Goal: Task Accomplishment & Management: Complete application form

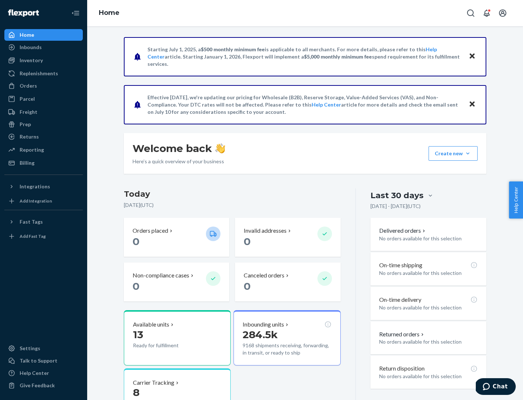
click at [468, 153] on button "Create new Create new inbound Create new order Create new product" at bounding box center [453, 153] width 49 height 15
click at [44, 47] on div "Inbounds" at bounding box center [43, 47] width 77 height 10
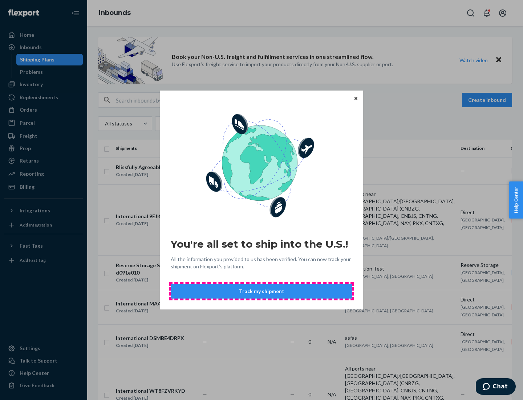
click at [262, 291] on button "Track my shipment" at bounding box center [262, 291] width 182 height 15
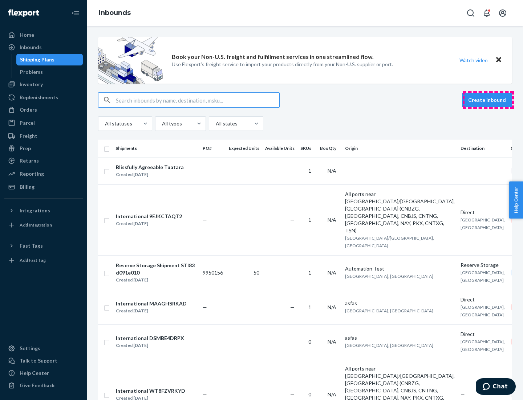
click at [488, 100] on button "Create inbound" at bounding box center [487, 100] width 50 height 15
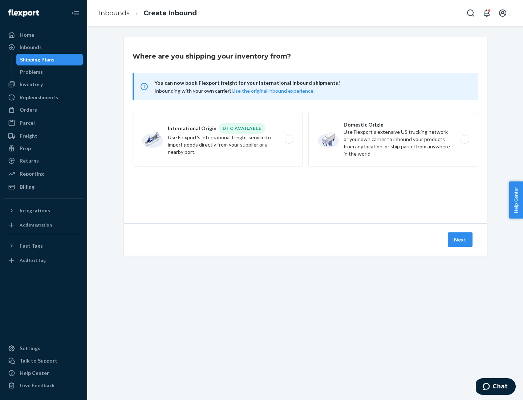
click at [218, 139] on label "International Origin DTC Available Use Flexport's international freight service…" at bounding box center [218, 139] width 170 height 54
click at [289, 139] on input "International Origin DTC Available Use Flexport's international freight service…" at bounding box center [291, 139] width 5 height 5
radio input "true"
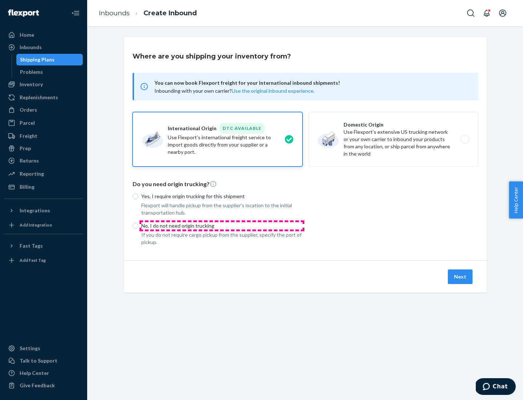
click at [222, 225] on p "No, I do not need origin trucking" at bounding box center [221, 225] width 161 height 7
click at [138, 225] on input "No, I do not need origin trucking" at bounding box center [136, 226] width 6 height 6
radio input "true"
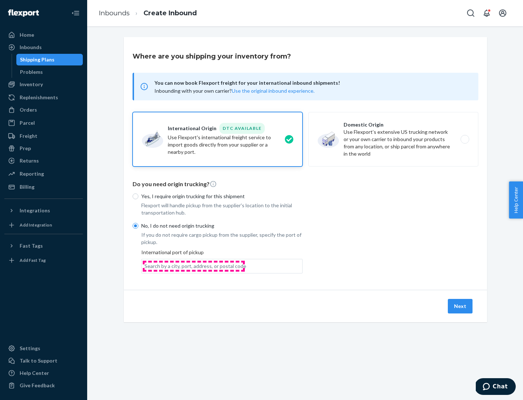
click at [194, 266] on div "Search by a city, port, address, or postal code" at bounding box center [196, 265] width 102 height 7
click at [145, 266] on input "Search by a city, port, address, or postal code" at bounding box center [145, 265] width 1 height 7
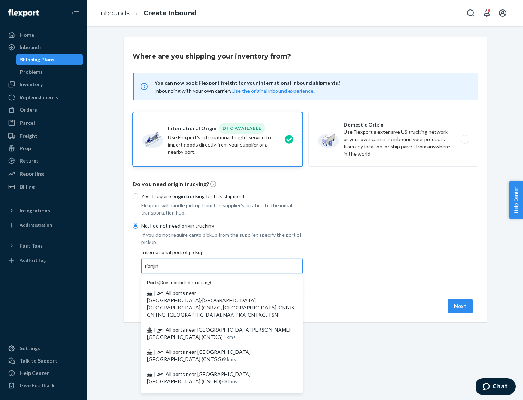
click at [215, 292] on span "| All ports near [GEOGRAPHIC_DATA]/[GEOGRAPHIC_DATA], [GEOGRAPHIC_DATA] (CNBZG,…" at bounding box center [221, 304] width 148 height 28
click at [159, 270] on input "tianjin" at bounding box center [152, 265] width 15 height 7
type input "All ports near [GEOGRAPHIC_DATA]/[GEOGRAPHIC_DATA], [GEOGRAPHIC_DATA] (CNBZG, […"
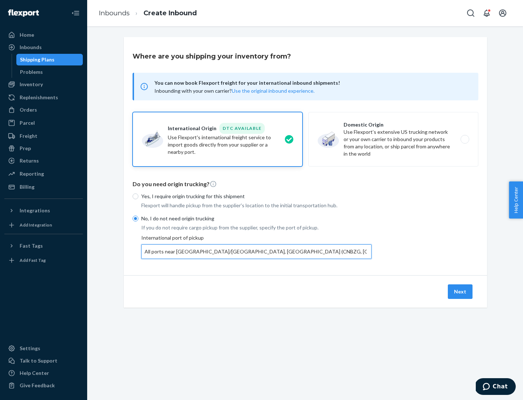
click at [461, 291] on button "Next" at bounding box center [460, 291] width 25 height 15
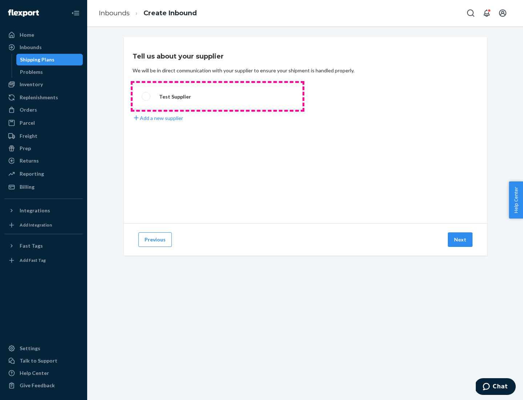
click at [218, 96] on label "Test Supplier" at bounding box center [218, 96] width 170 height 27
click at [146, 96] on input "Test Supplier" at bounding box center [144, 96] width 5 height 5
radio input "true"
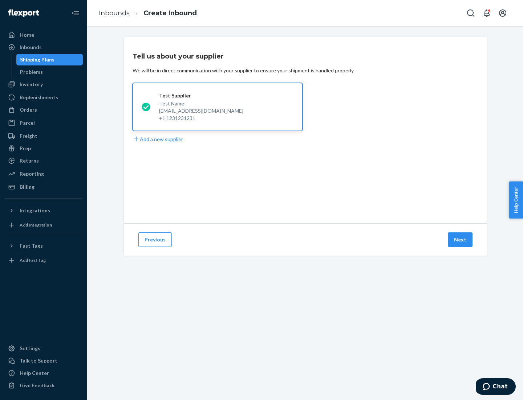
click at [461, 239] on button "Next" at bounding box center [460, 239] width 25 height 15
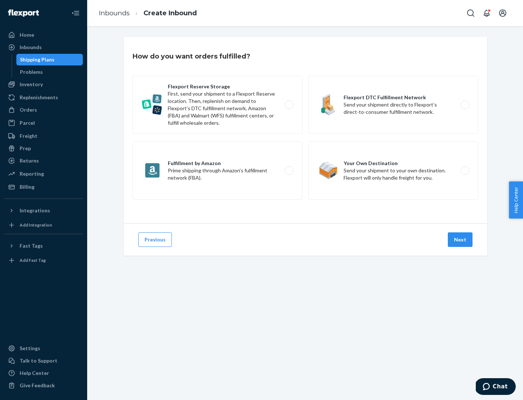
click at [218, 105] on label "Flexport Reserve Storage First, send your shipment to a Flexport Reserve locati…" at bounding box center [218, 105] width 170 height 58
click at [289, 105] on input "Flexport Reserve Storage First, send your shipment to a Flexport Reserve locati…" at bounding box center [291, 104] width 5 height 5
radio input "true"
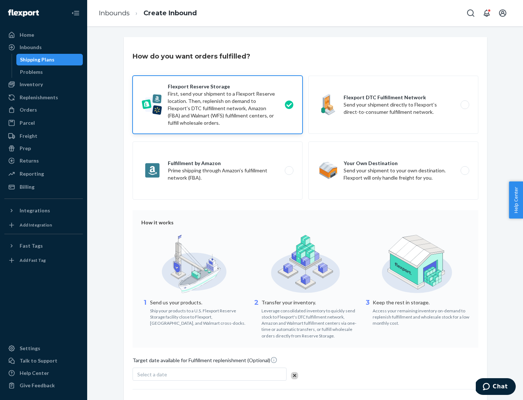
scroll to position [60, 0]
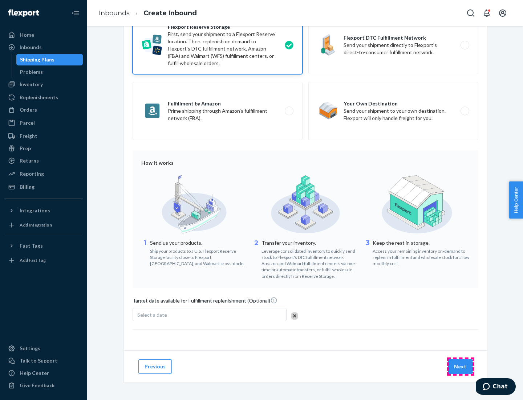
click at [461, 366] on button "Next" at bounding box center [460, 366] width 25 height 15
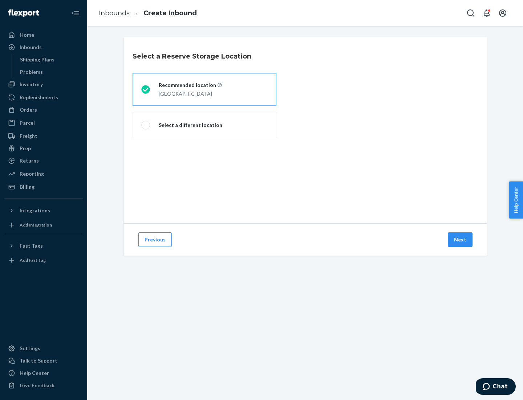
click at [205, 89] on div "[GEOGRAPHIC_DATA]" at bounding box center [190, 93] width 63 height 9
click at [146, 89] on input "Recommended location [GEOGRAPHIC_DATA]" at bounding box center [143, 89] width 5 height 5
click at [461, 239] on button "Next" at bounding box center [460, 239] width 25 height 15
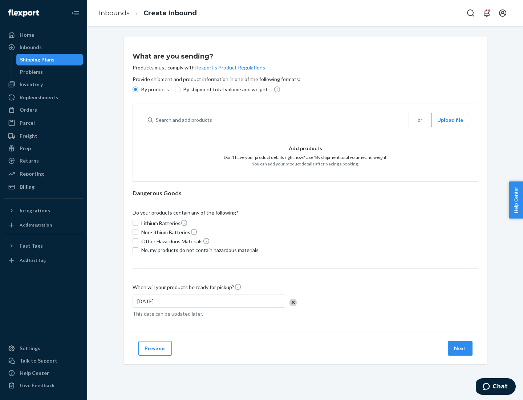
click at [281, 120] on div "Search and add products" at bounding box center [281, 119] width 256 height 13
click at [157, 120] on input "Search and add products" at bounding box center [156, 119] width 1 height 7
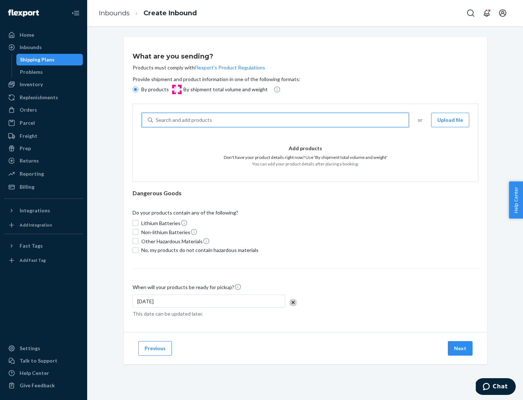
click at [177, 89] on input "By shipment total volume and weight" at bounding box center [178, 89] width 6 height 6
radio input "true"
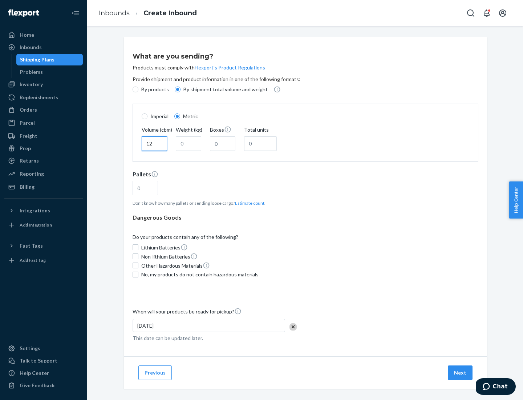
type input "12"
type input "22"
type input "222"
type input "121"
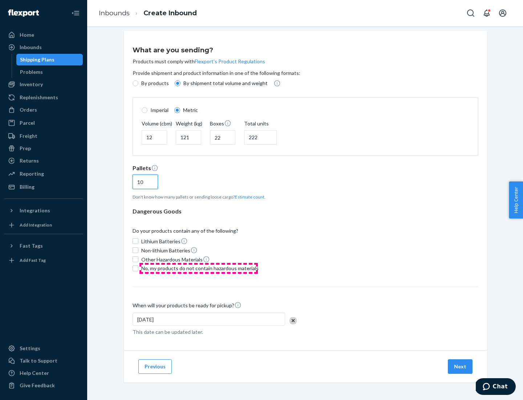
type input "10"
click at [199, 268] on span "No, my products do not contain hazardous materials" at bounding box center [199, 267] width 117 height 7
click at [138, 268] on input "No, my products do not contain hazardous materials" at bounding box center [136, 268] width 6 height 6
checkbox input "true"
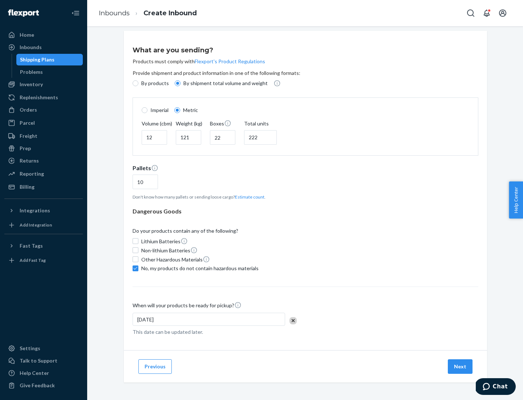
click at [461, 366] on button "Next" at bounding box center [460, 366] width 25 height 15
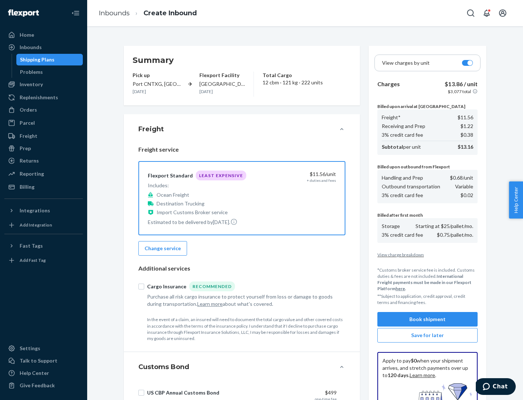
scroll to position [106, 0]
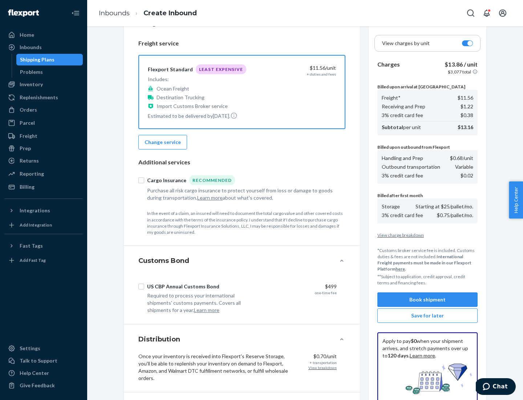
click at [428, 299] on button "Book shipment" at bounding box center [427, 299] width 100 height 15
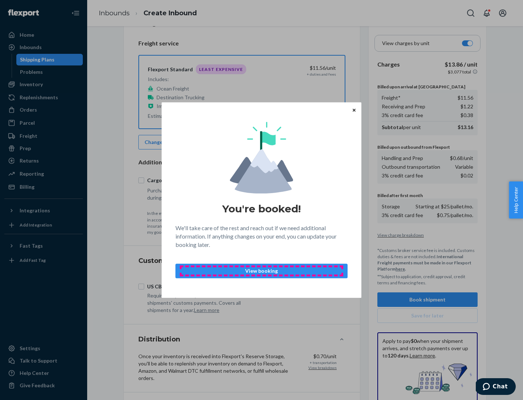
click at [262, 270] on p "View booking" at bounding box center [262, 270] width 160 height 7
